Goal: Task Accomplishment & Management: Manage account settings

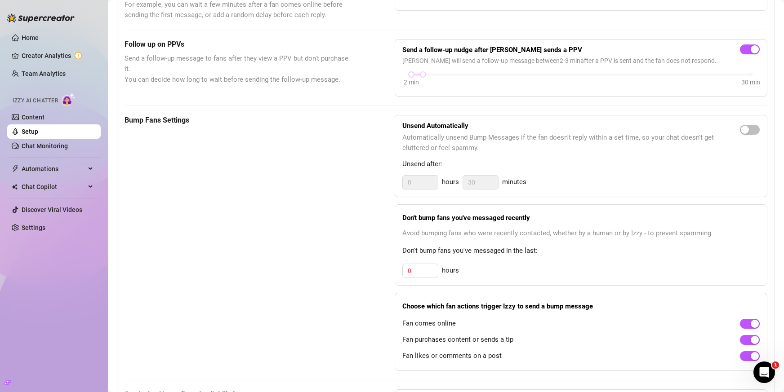
scroll to position [315, 0]
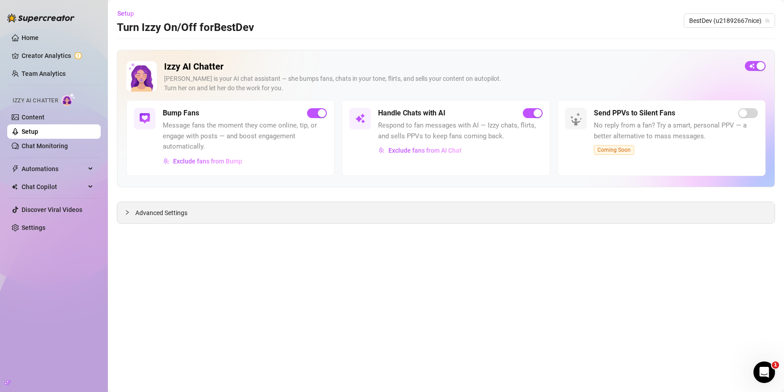
click at [160, 213] on span "Advanced Settings" at bounding box center [161, 213] width 52 height 10
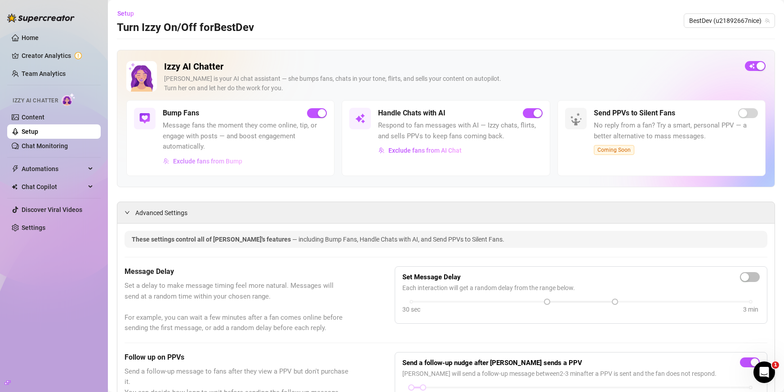
click at [233, 158] on span "Exclude fans from Bump" at bounding box center [207, 161] width 69 height 7
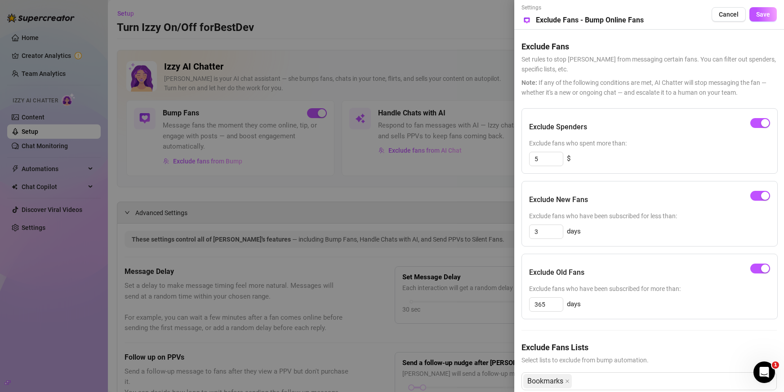
click at [263, 201] on div at bounding box center [392, 196] width 784 height 392
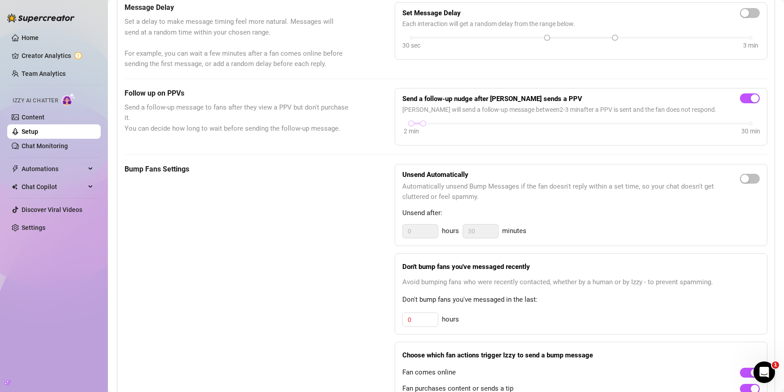
scroll to position [270, 0]
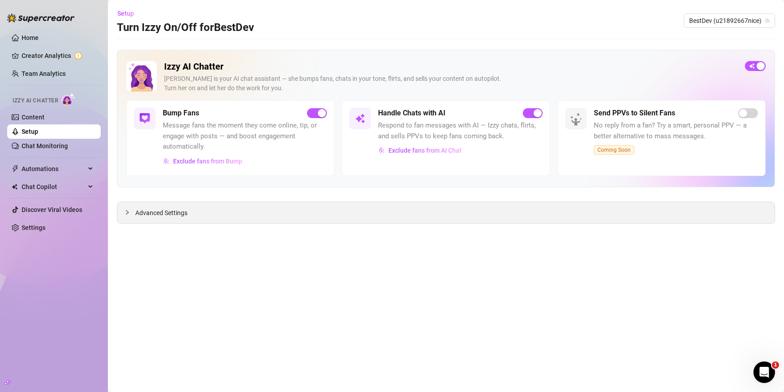
click at [127, 214] on icon "collapsed" at bounding box center [126, 212] width 5 height 5
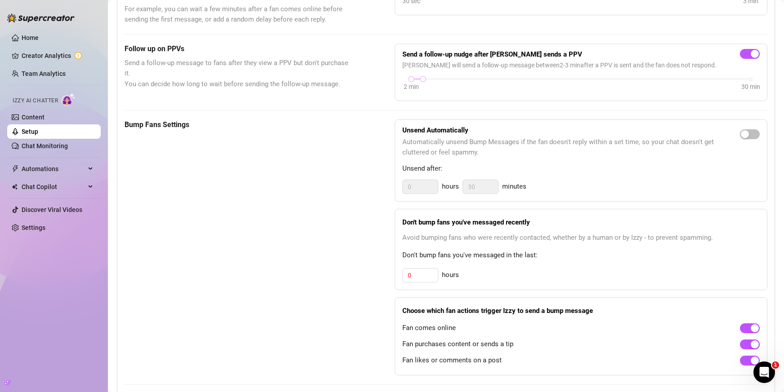
scroll to position [315, 0]
